Goal: Task Accomplishment & Management: Use online tool/utility

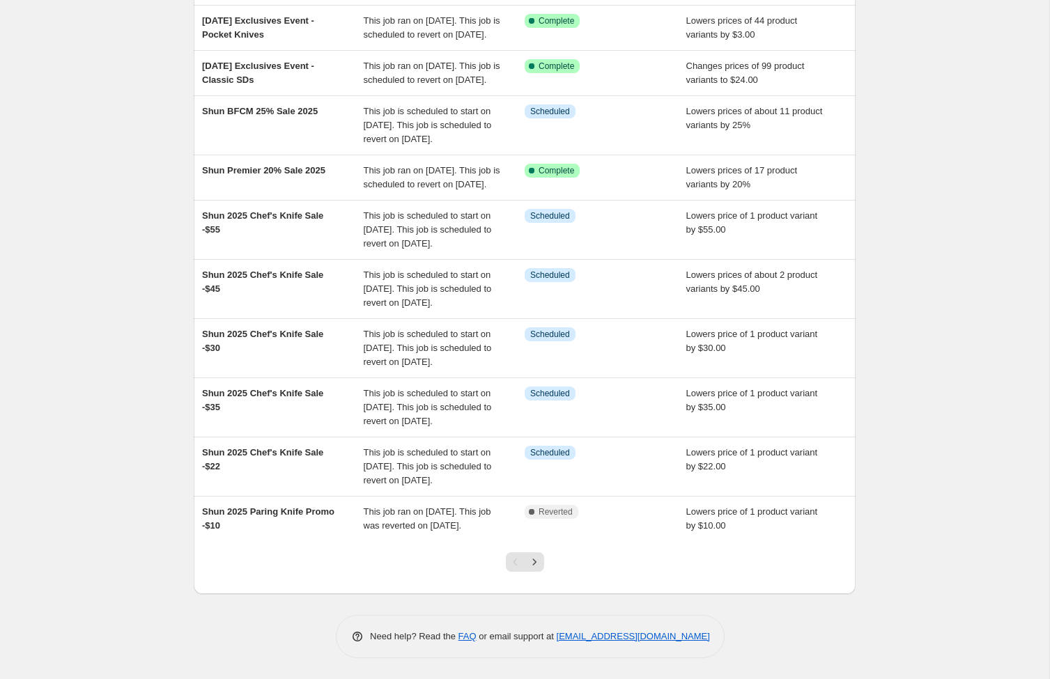
scroll to position [243, 0]
click at [536, 569] on icon "Next" at bounding box center [535, 562] width 14 height 14
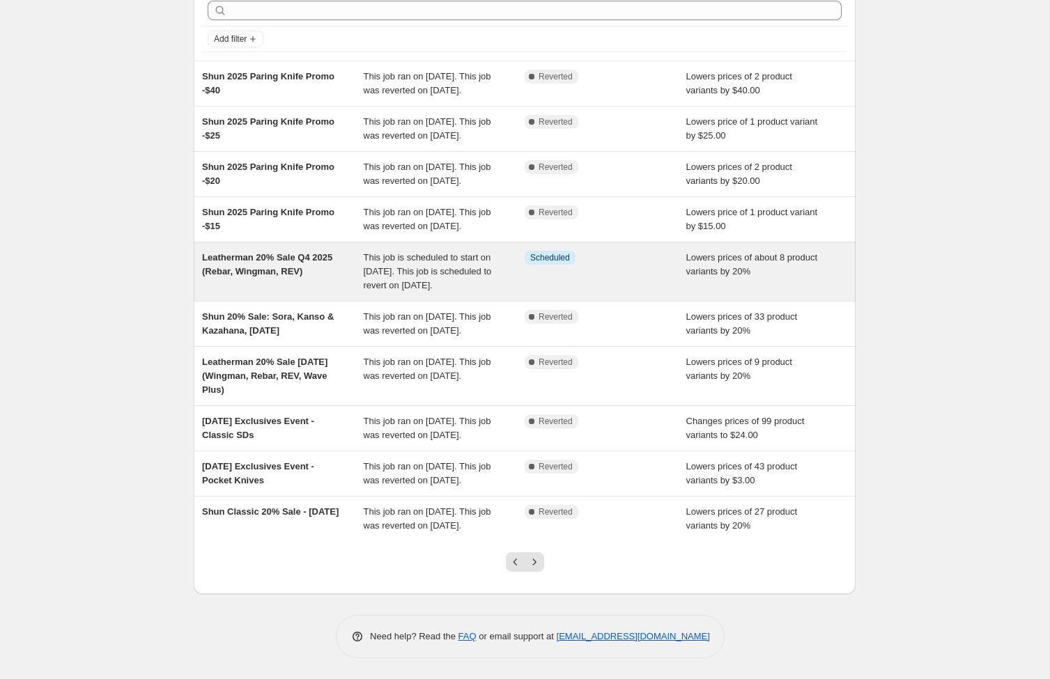
scroll to position [112, 0]
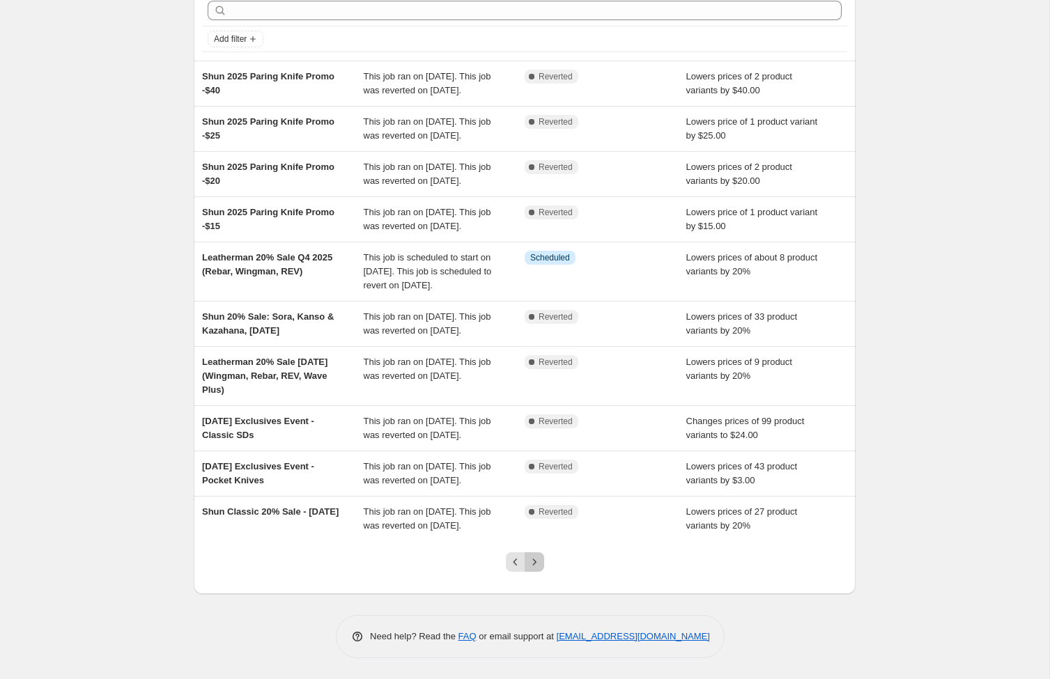
click at [538, 569] on icon "Next" at bounding box center [535, 562] width 14 height 14
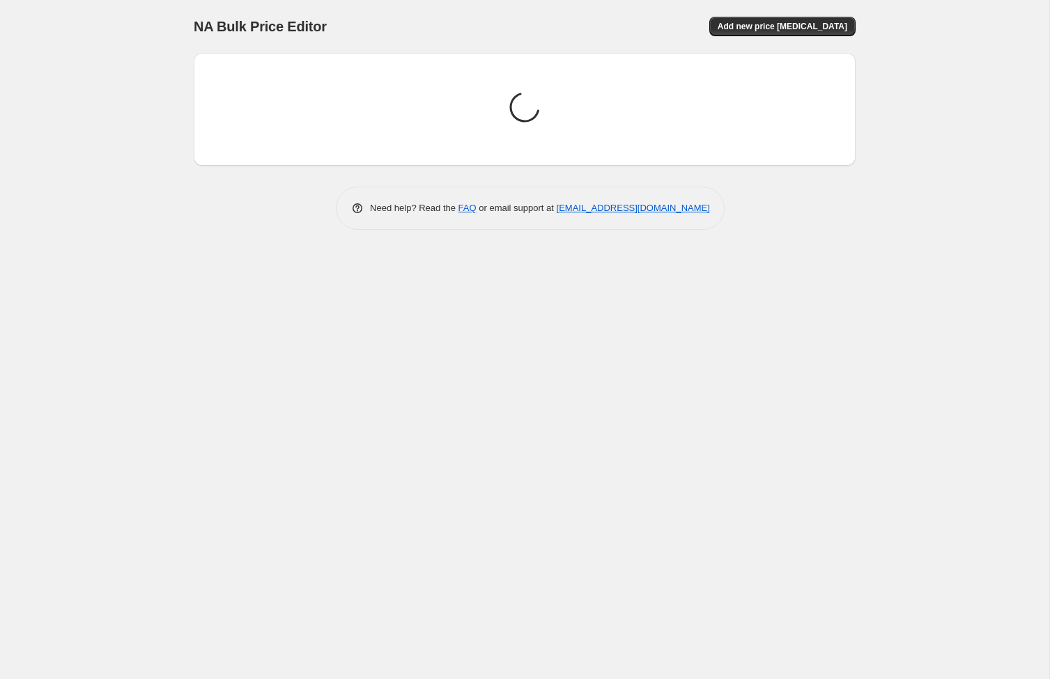
scroll to position [0, 0]
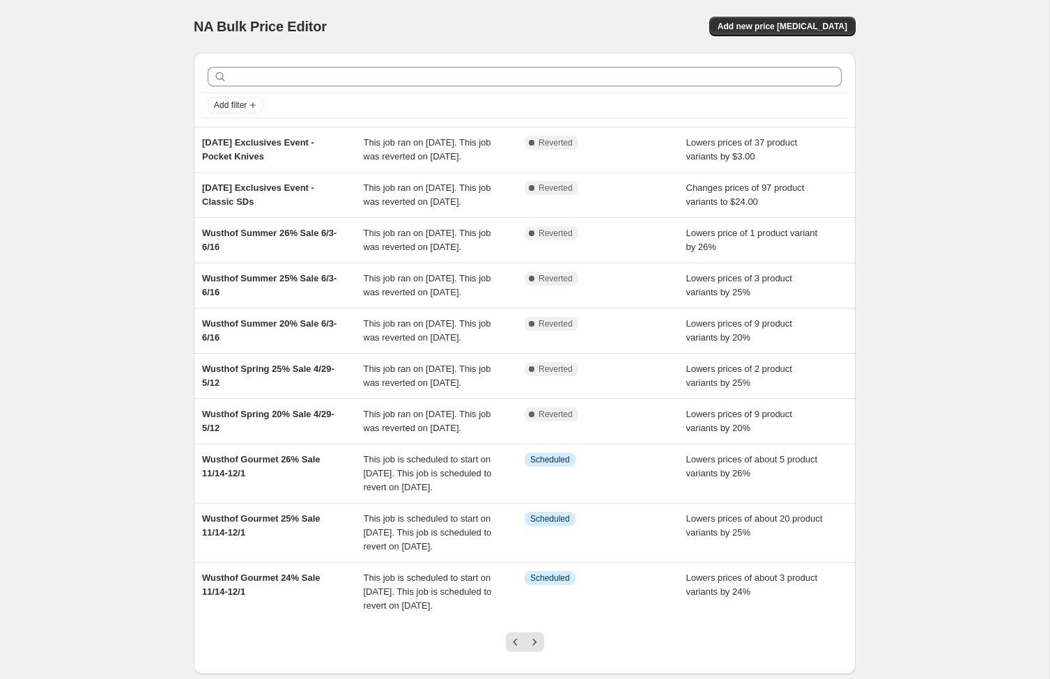
click at [287, 63] on div at bounding box center [524, 76] width 645 height 31
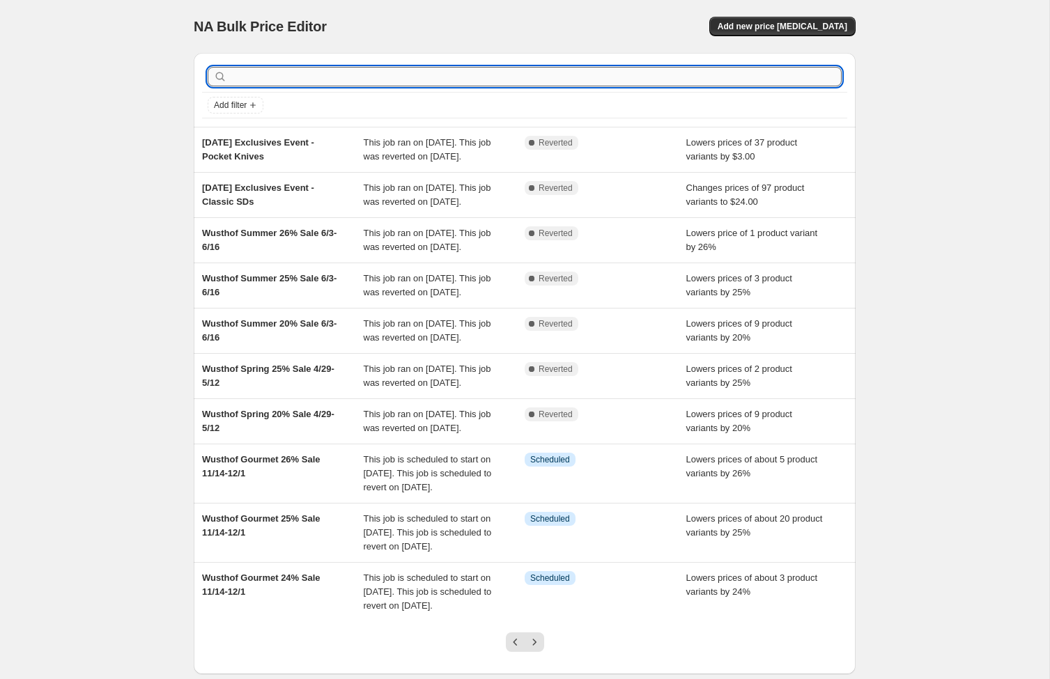
click at [289, 77] on input "text" at bounding box center [536, 77] width 612 height 20
type input "Leatherman"
